Goal: Transaction & Acquisition: Purchase product/service

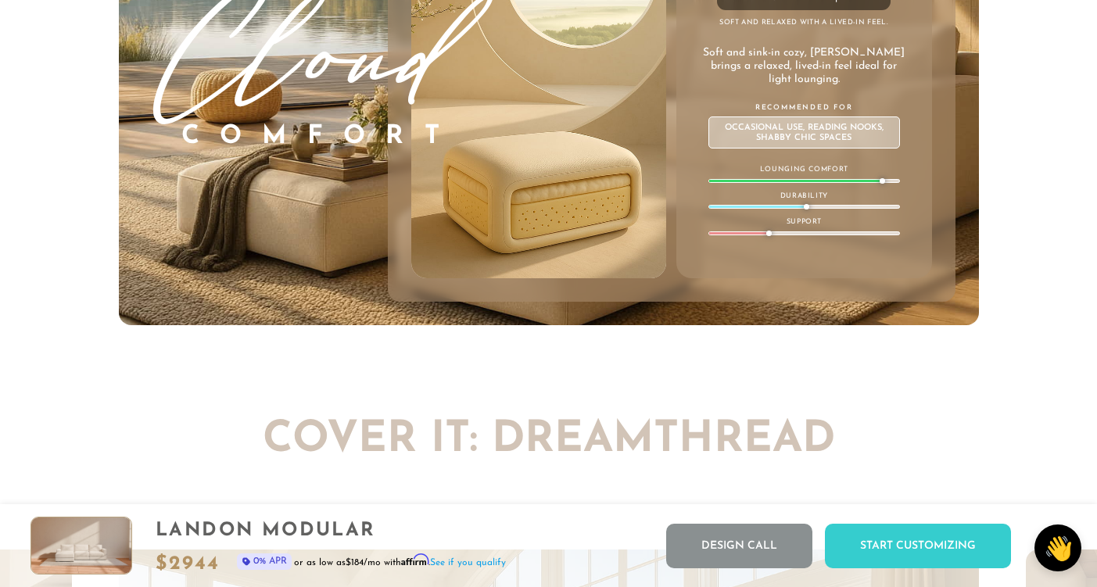
scroll to position [8601, 0]
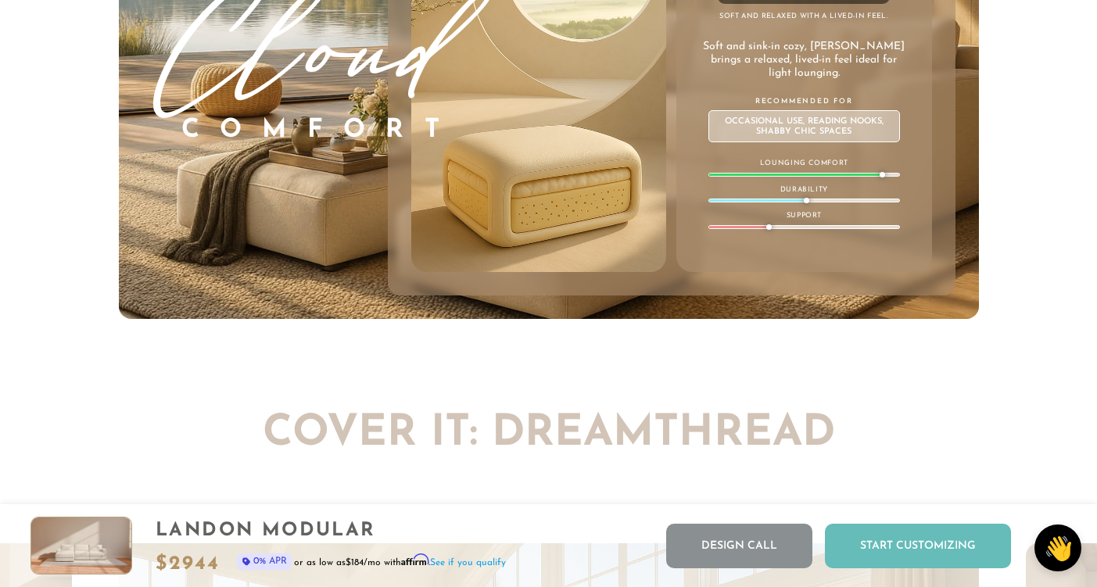
click at [945, 549] on div "Start Customizing" at bounding box center [918, 546] width 186 height 45
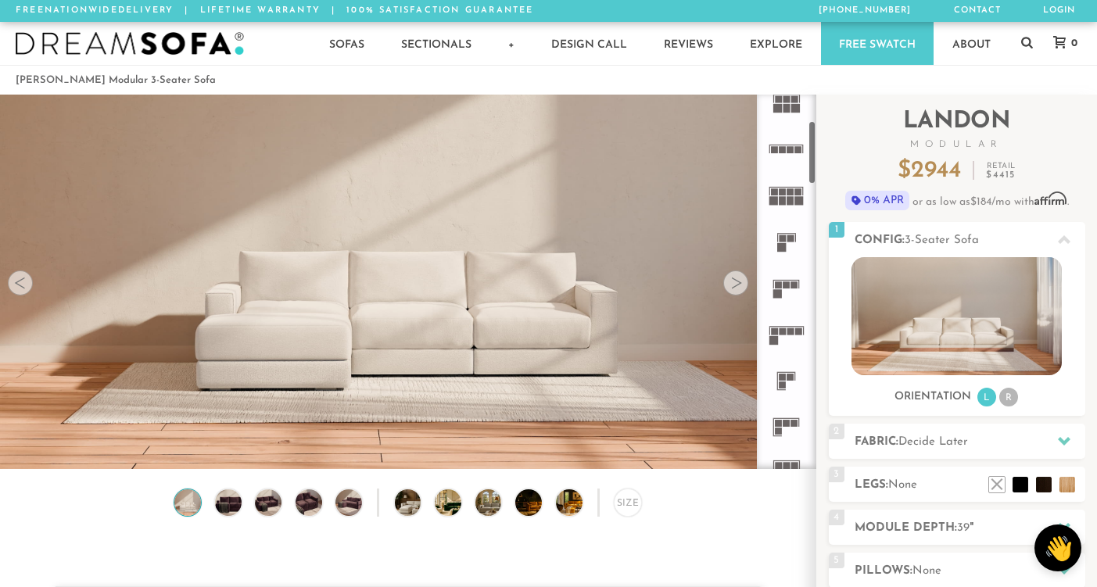
scroll to position [156, 0]
click at [791, 287] on rect at bounding box center [794, 283] width 7 height 7
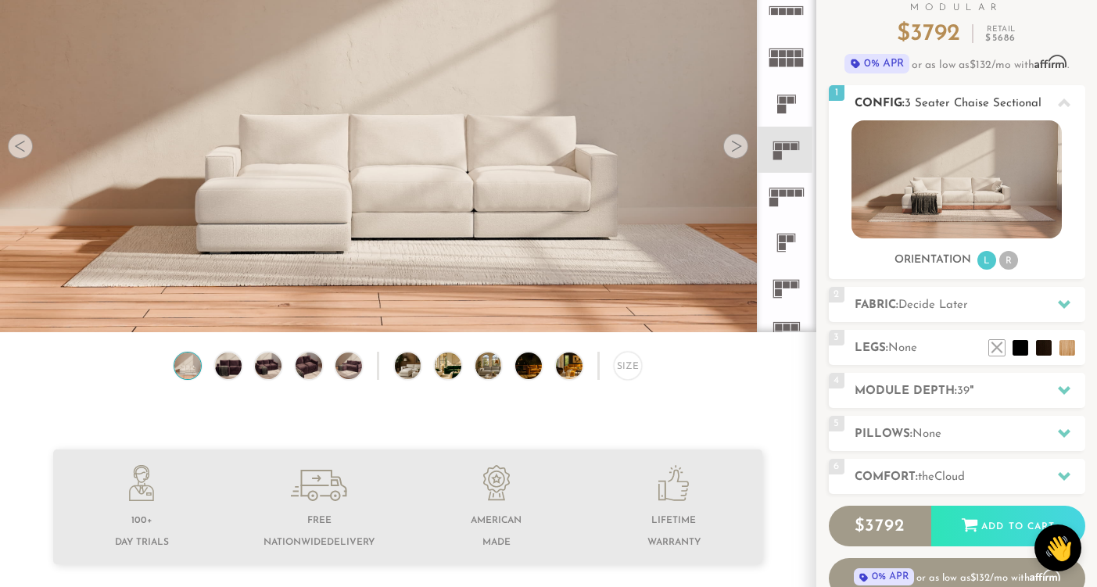
scroll to position [156, 0]
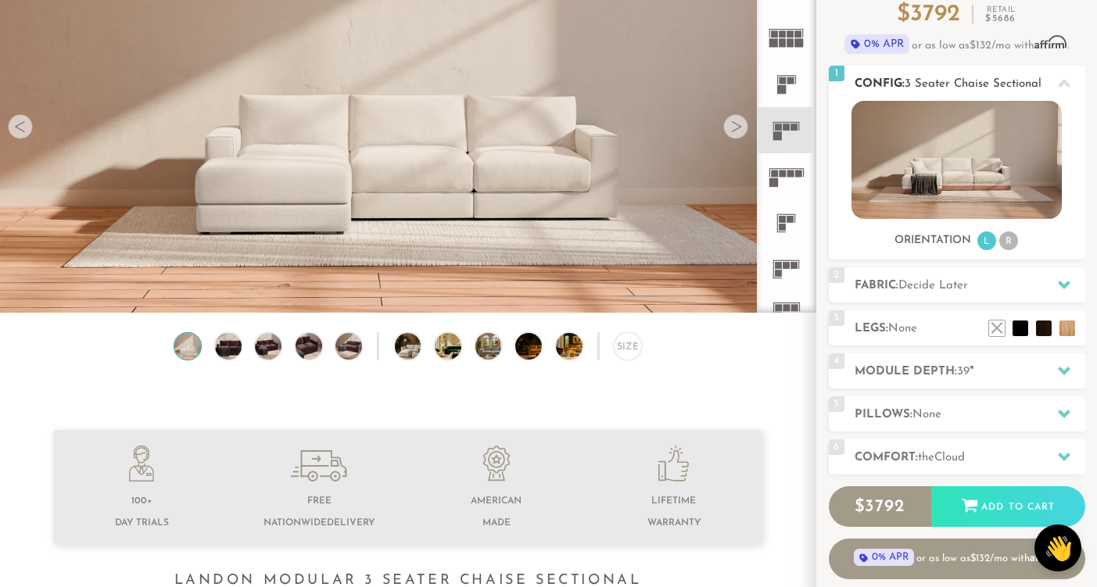
click at [1004, 236] on li "R" at bounding box center [1008, 240] width 19 height 19
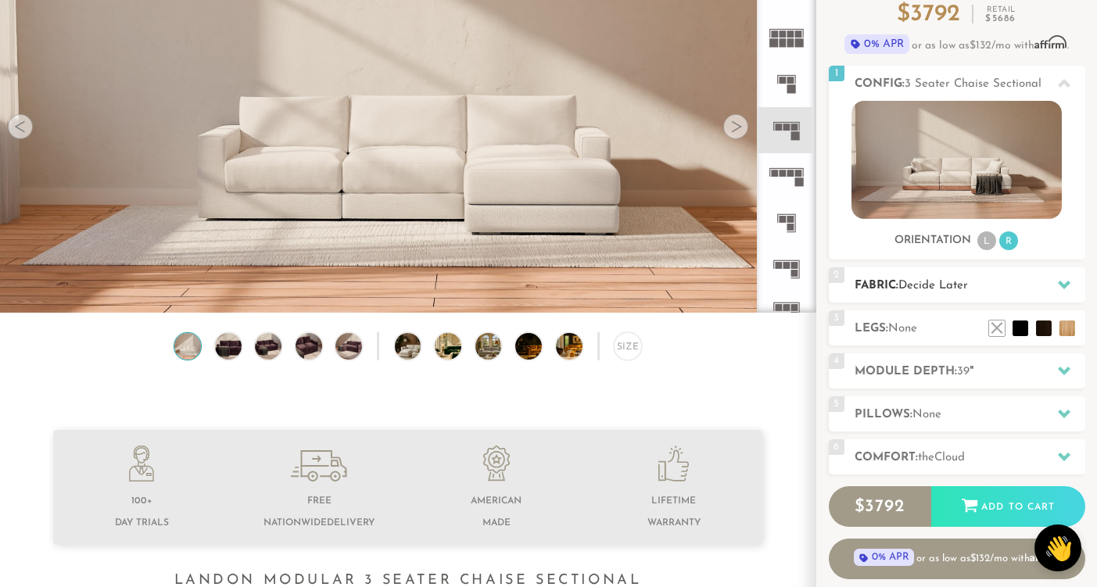
click at [997, 286] on h2 "Fabric: Decide Later" at bounding box center [969, 286] width 231 height 18
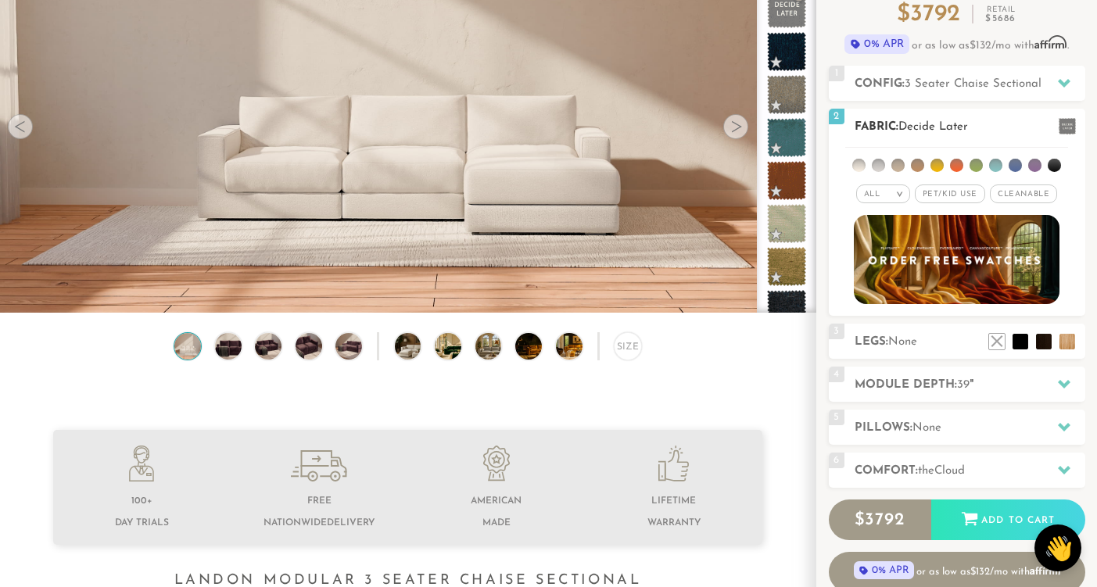
click at [978, 166] on li at bounding box center [975, 165] width 13 height 13
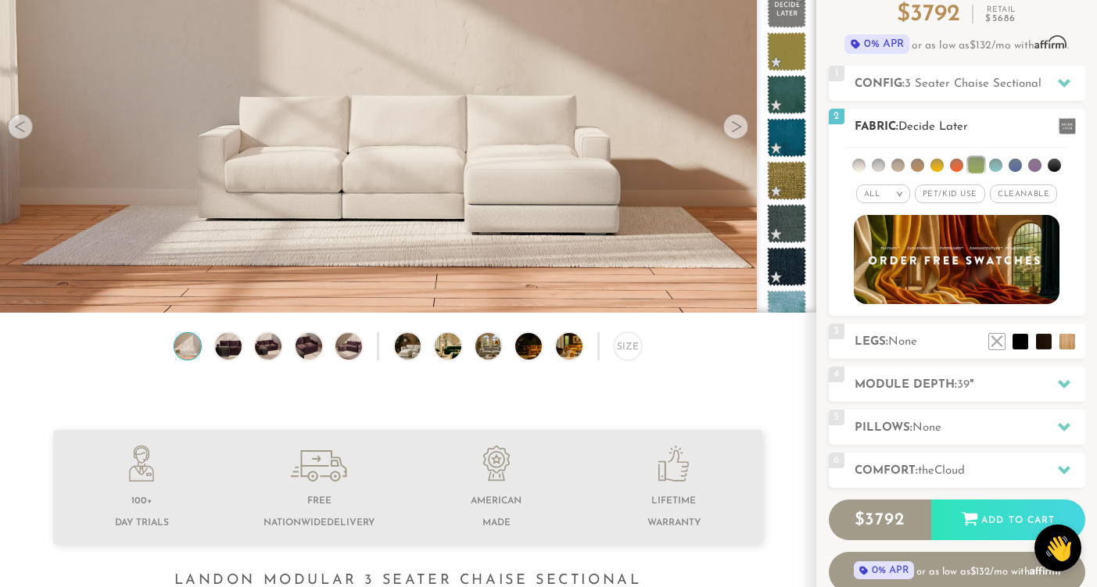
click at [973, 162] on li at bounding box center [976, 165] width 16 height 16
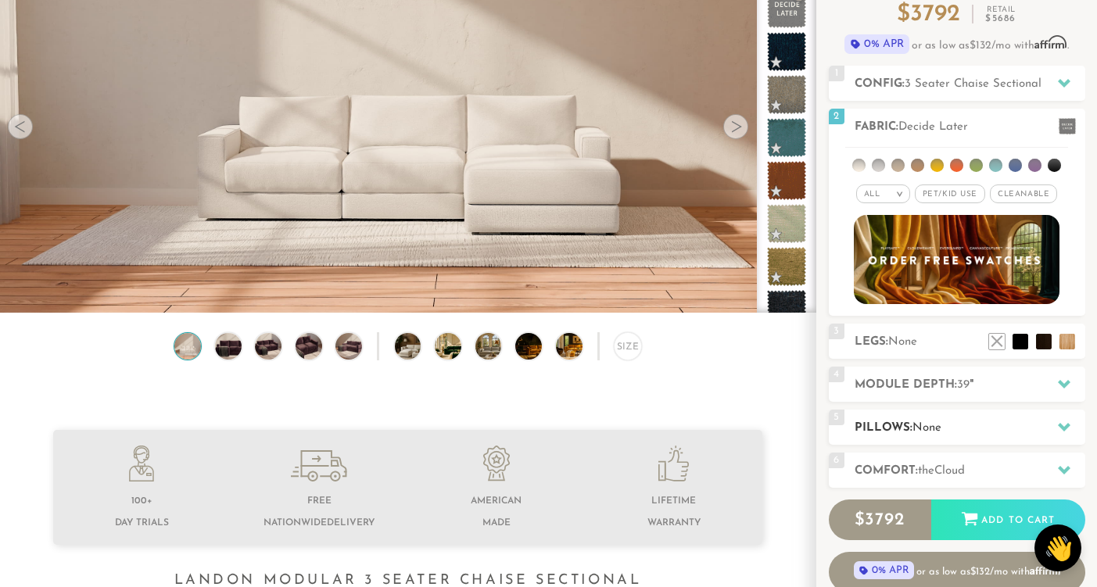
click at [996, 424] on h2 "Pillows: None" at bounding box center [969, 428] width 231 height 18
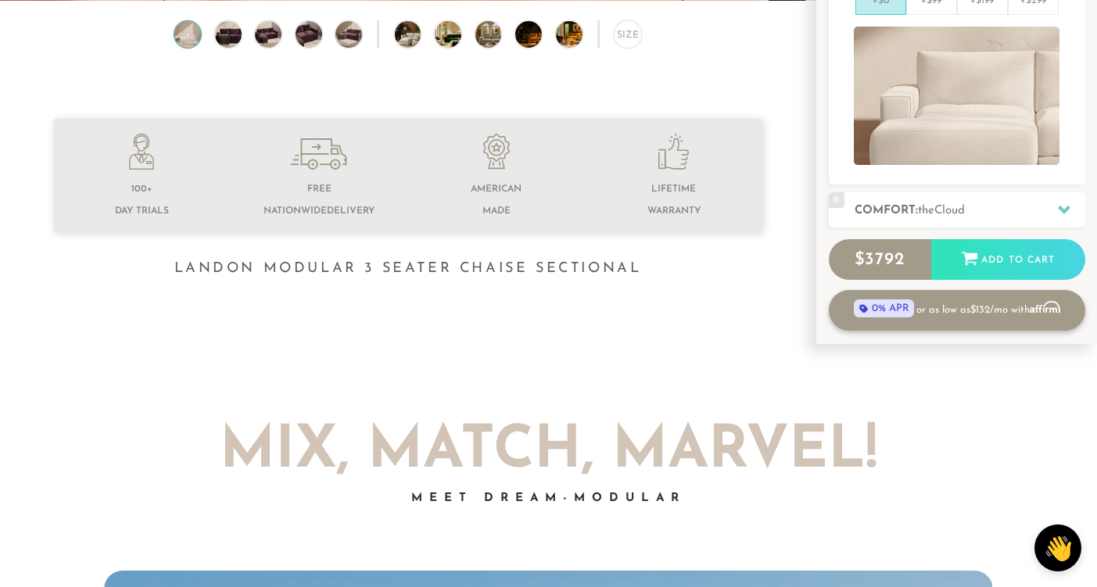
scroll to position [469, 0]
click at [964, 204] on span "Cloud" at bounding box center [949, 210] width 30 height 12
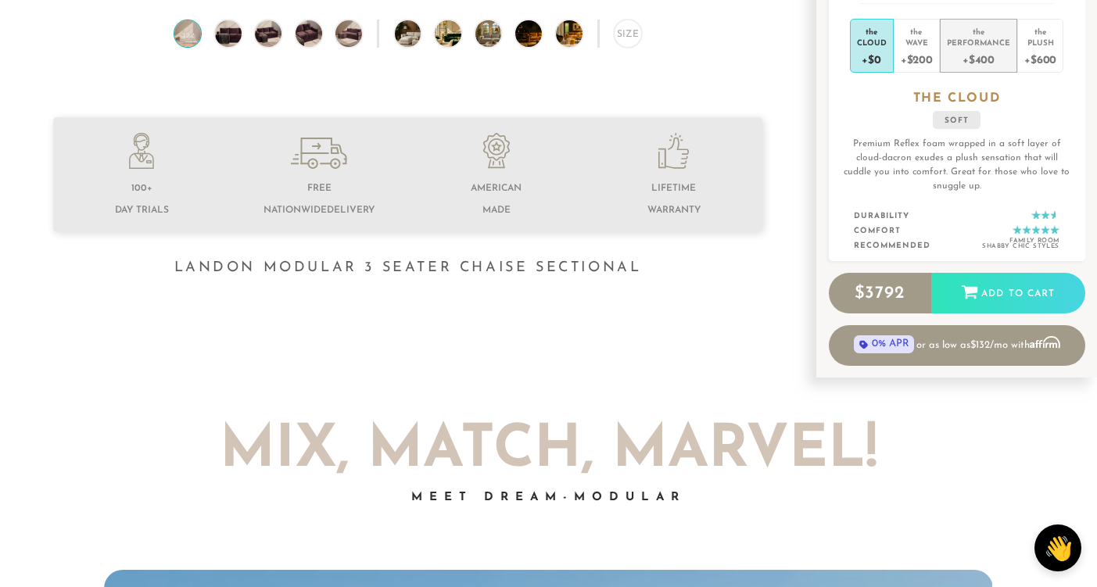
click at [979, 60] on div "+$400" at bounding box center [977, 59] width 63 height 23
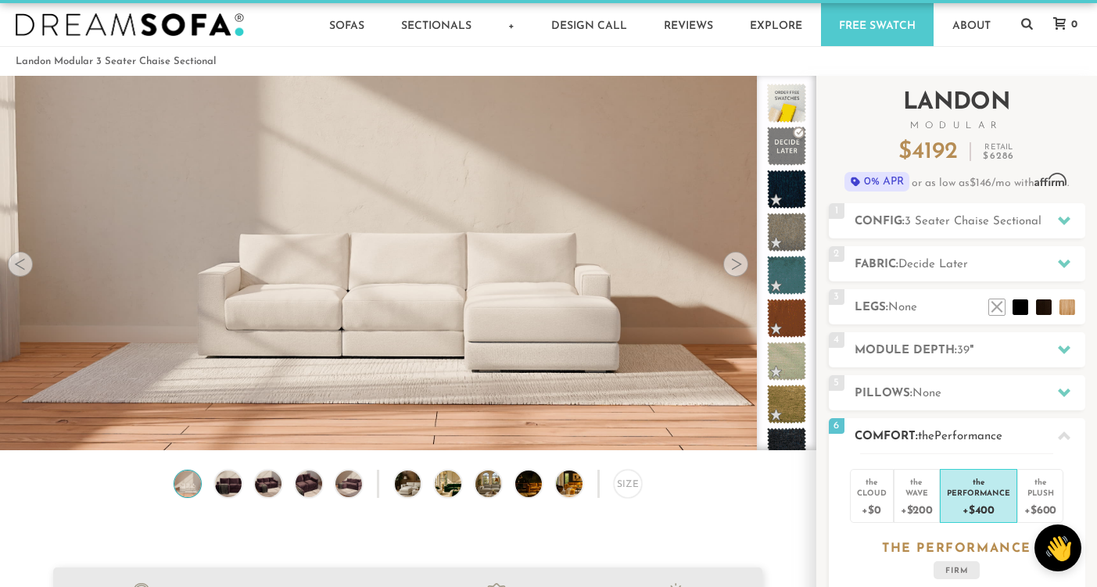
scroll to position [0, 0]
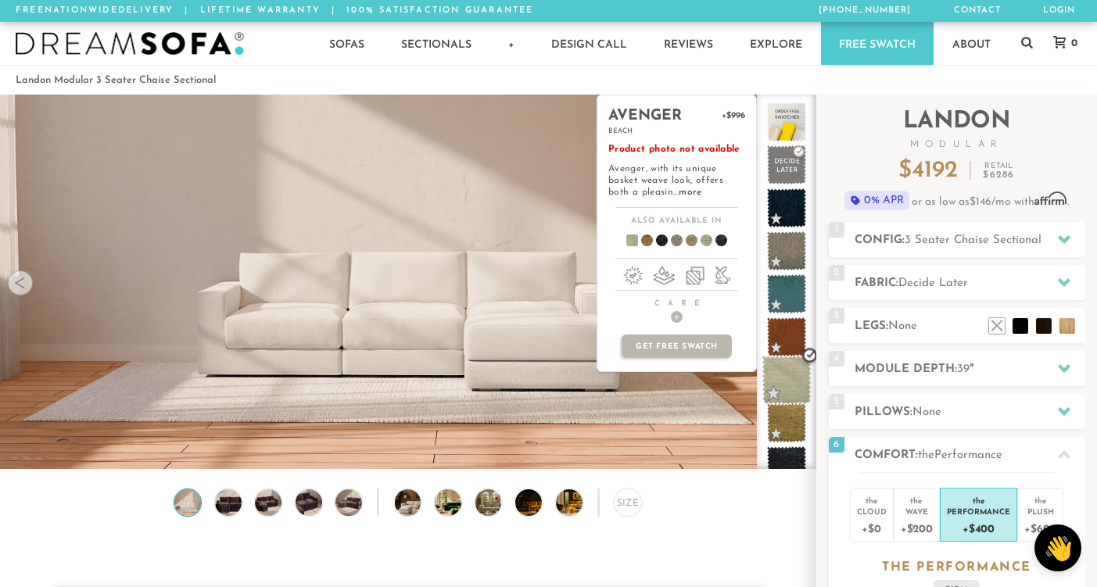
click at [791, 392] on span at bounding box center [786, 380] width 49 height 49
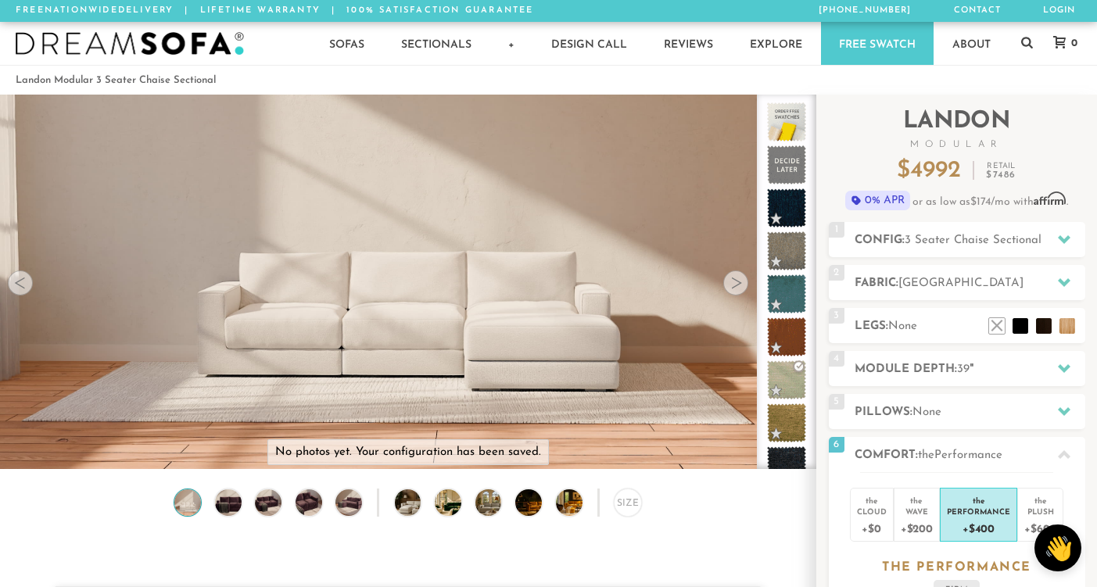
click at [742, 286] on div at bounding box center [735, 282] width 25 height 25
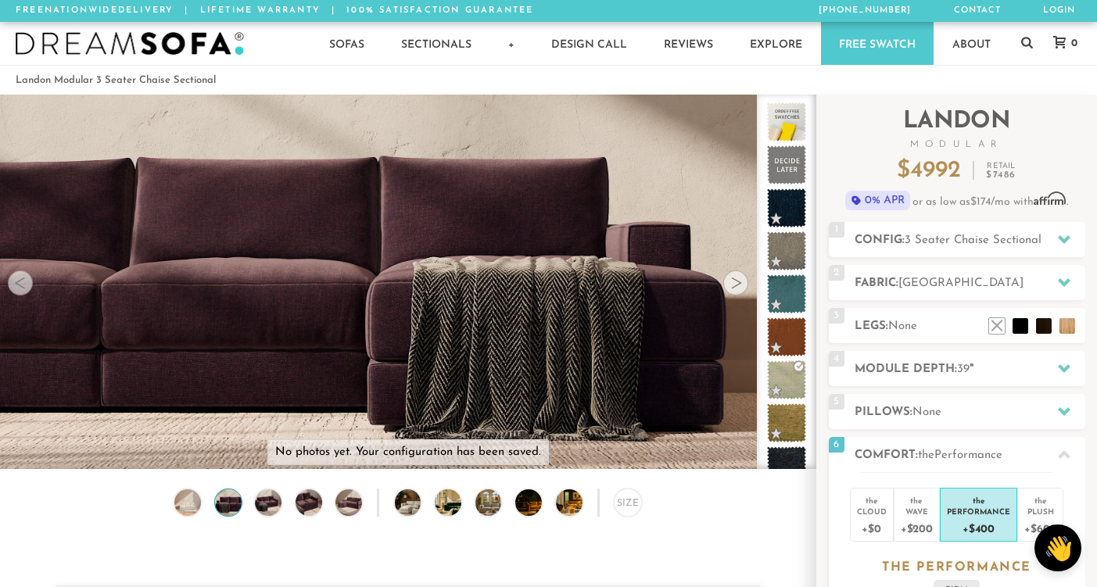
click at [742, 286] on div at bounding box center [735, 282] width 25 height 25
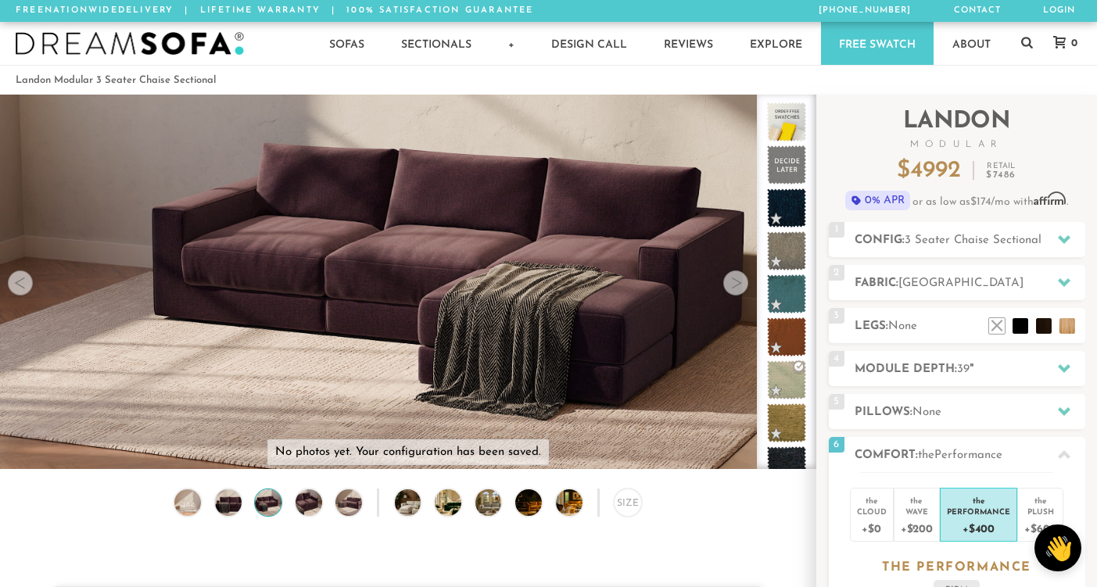
click at [742, 286] on div at bounding box center [735, 282] width 25 height 25
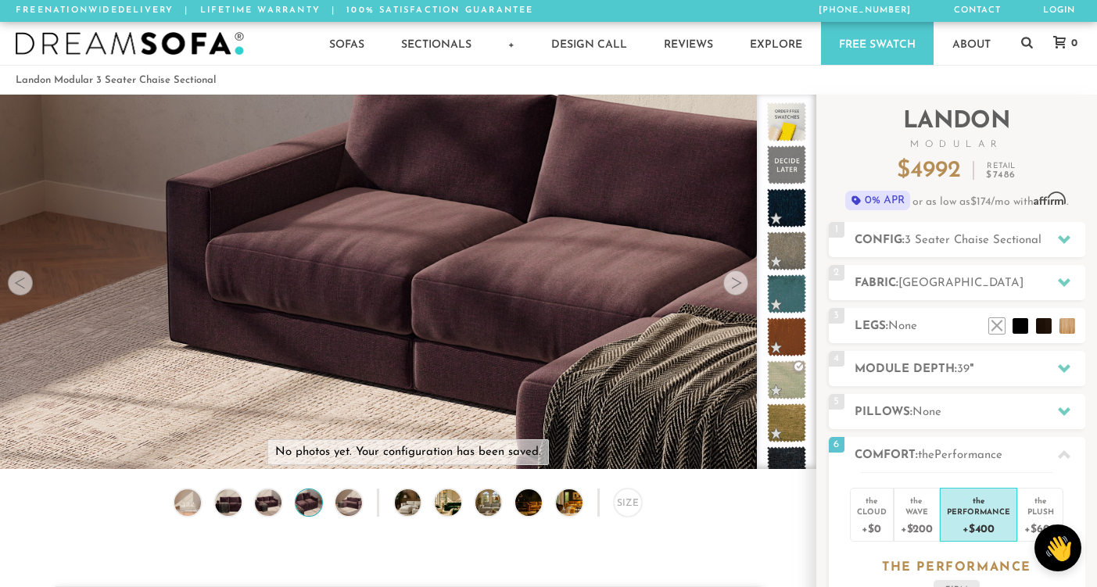
click at [742, 286] on div at bounding box center [735, 282] width 25 height 25
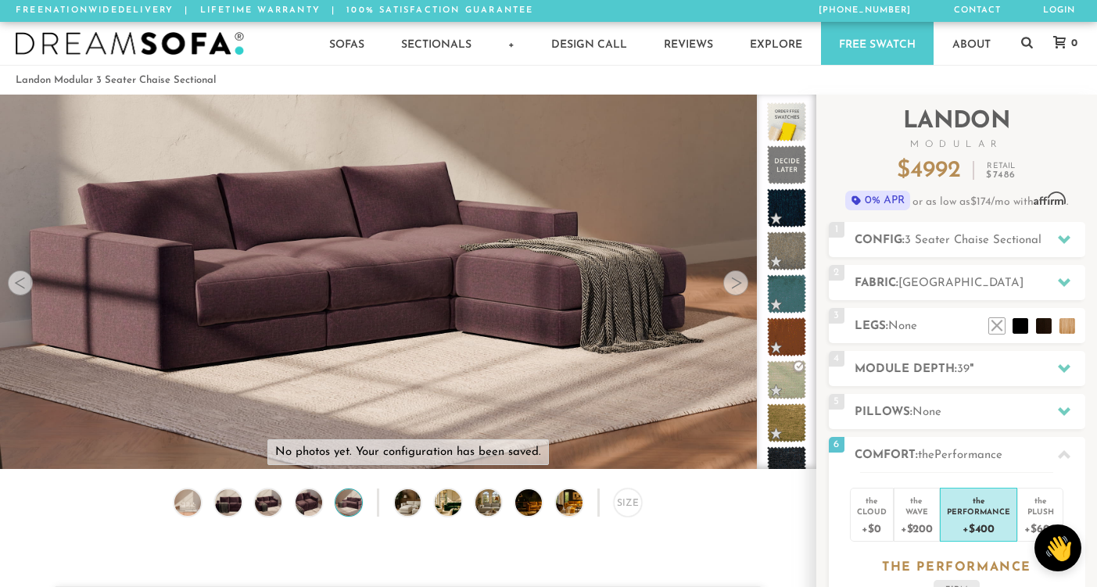
click at [742, 286] on div at bounding box center [735, 282] width 25 height 25
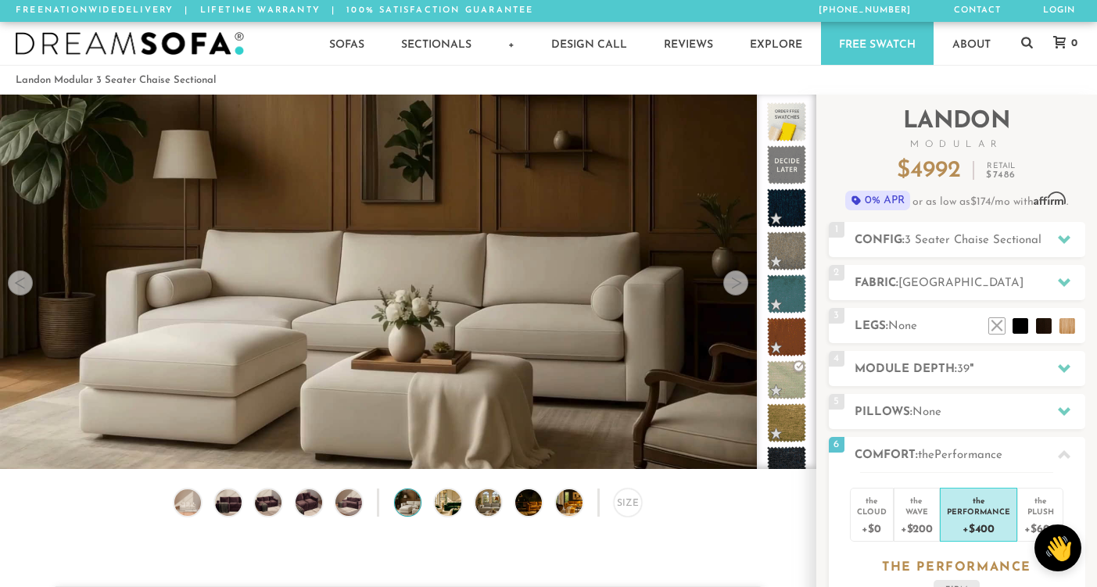
click at [742, 286] on div at bounding box center [735, 282] width 25 height 25
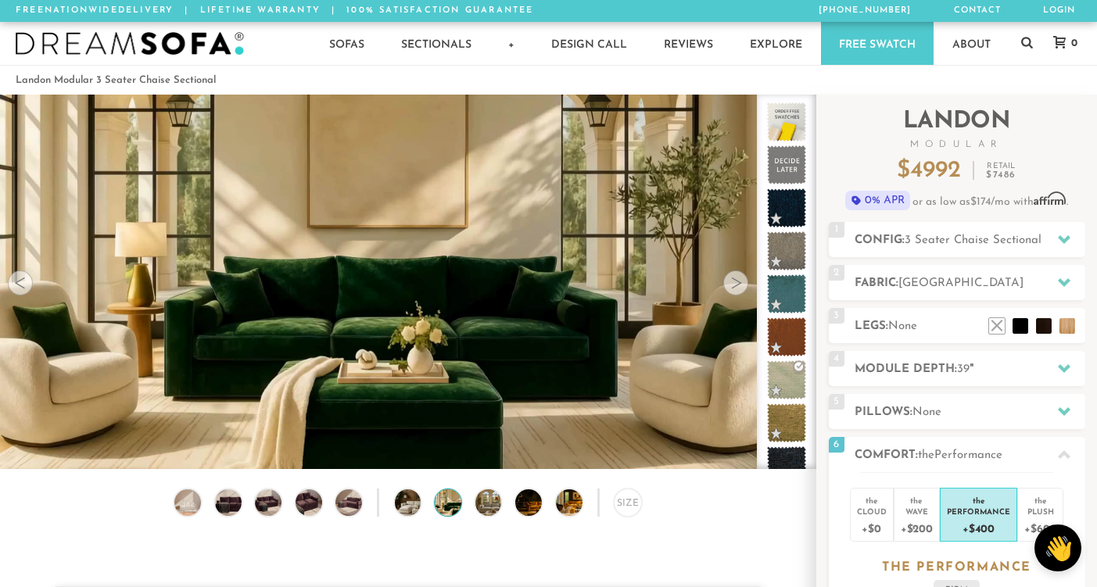
click at [742, 286] on div at bounding box center [735, 282] width 25 height 25
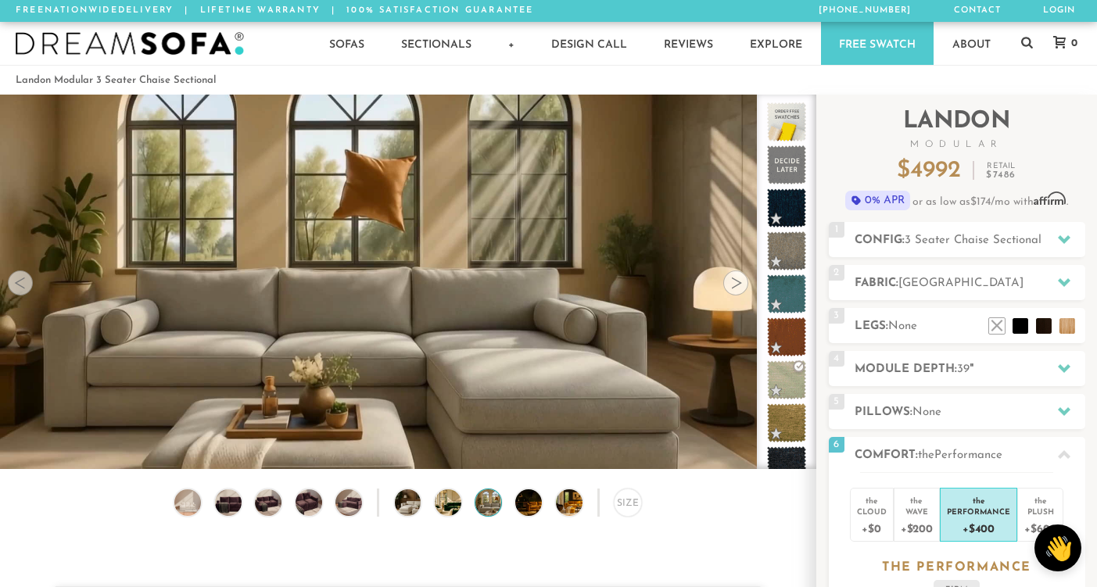
click at [742, 286] on div at bounding box center [735, 282] width 25 height 25
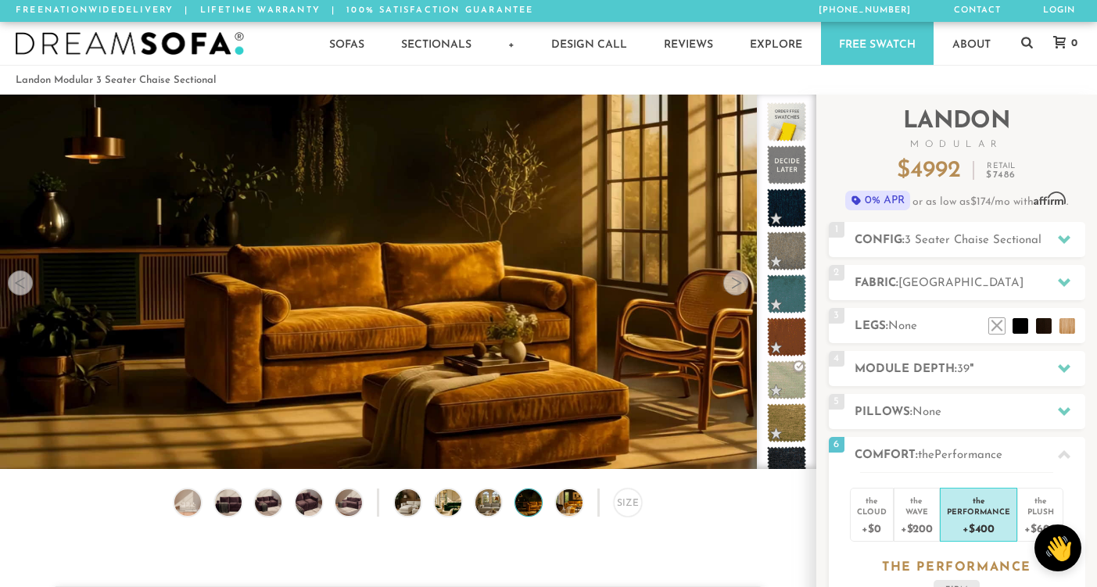
click at [742, 286] on div at bounding box center [735, 282] width 25 height 25
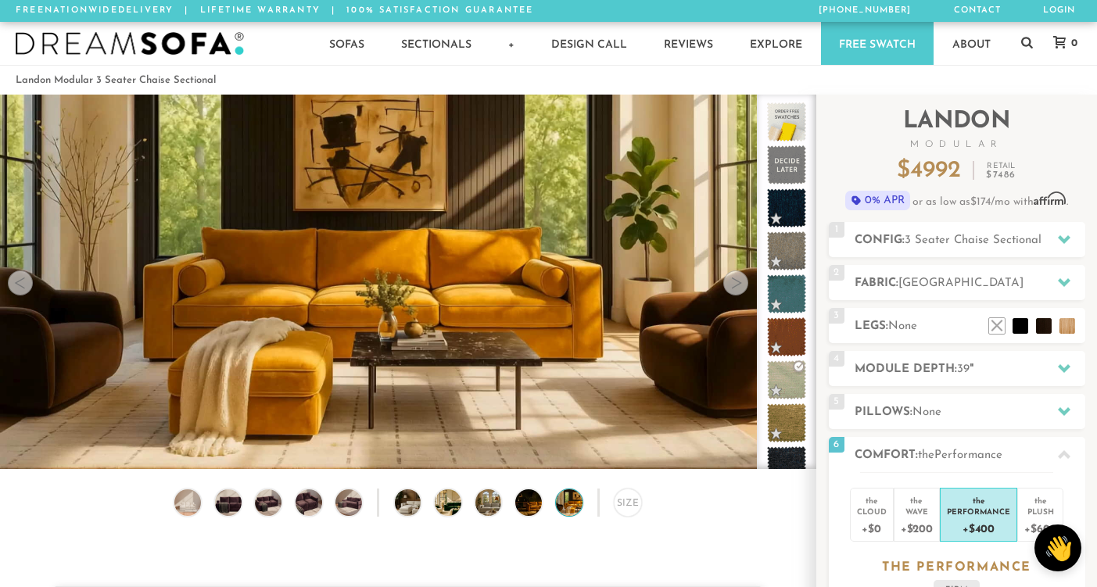
drag, startPoint x: 742, startPoint y: 286, endPoint x: 721, endPoint y: 281, distance: 21.0
click at [739, 286] on div at bounding box center [735, 282] width 25 height 25
